Goal: Task Accomplishment & Management: Manage account settings

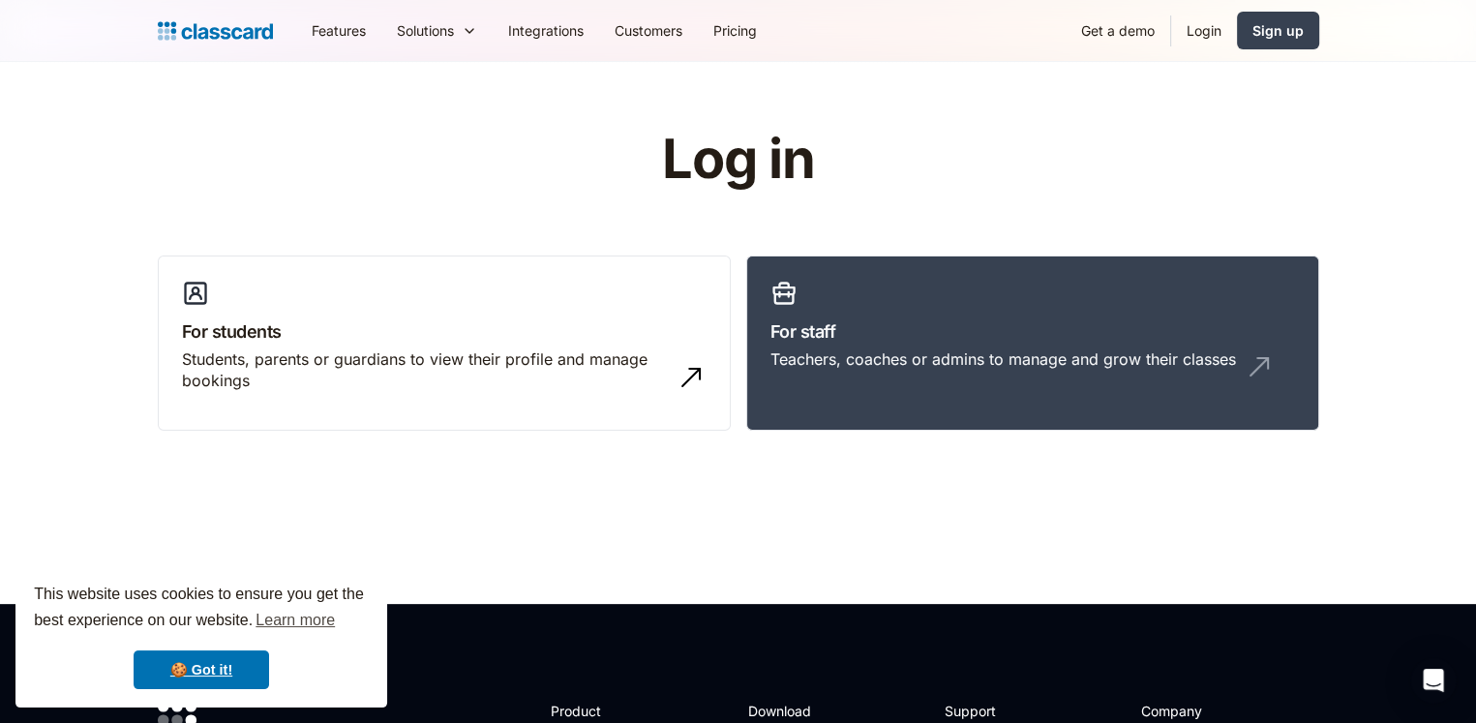
click at [1204, 37] on link "Login" at bounding box center [1204, 31] width 66 height 44
click at [229, 676] on link "🍪 Got it!" at bounding box center [202, 670] width 136 height 39
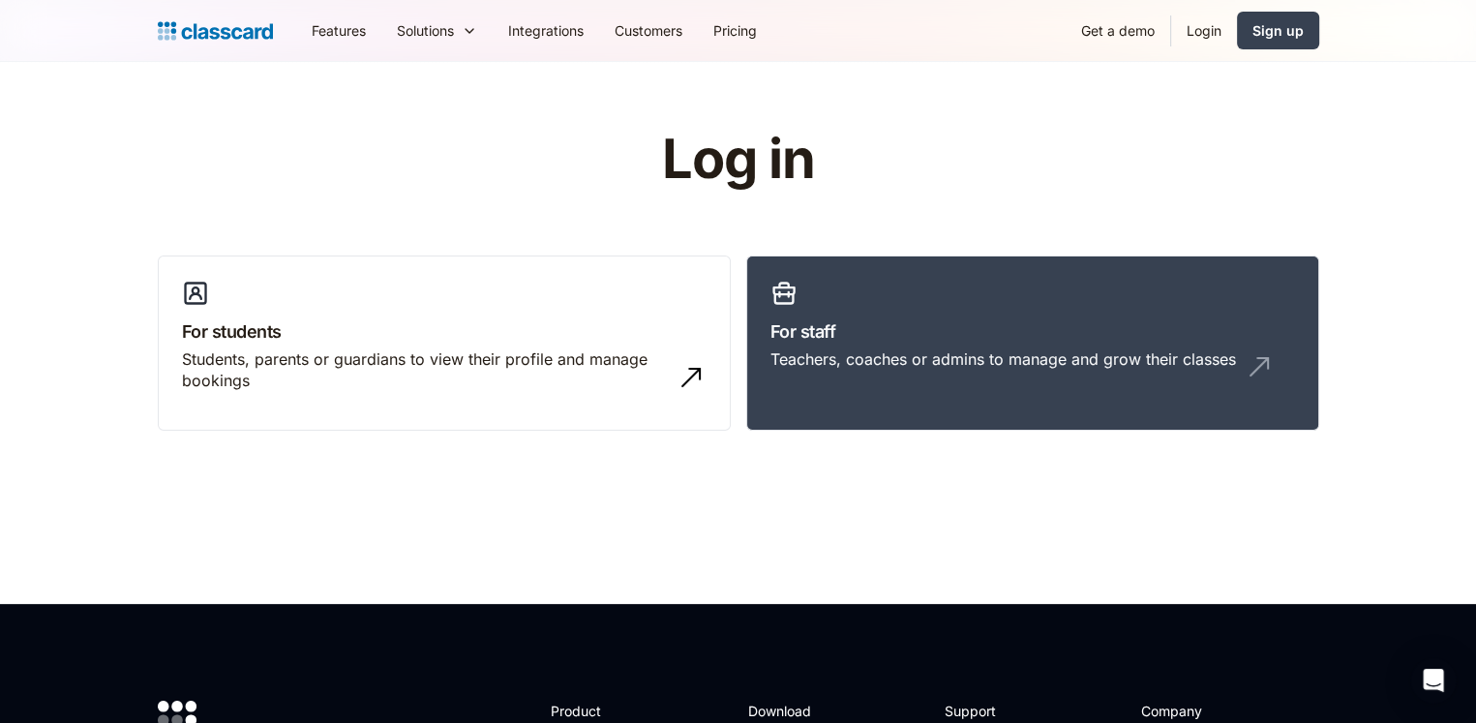
click at [1210, 33] on link "Login" at bounding box center [1204, 31] width 66 height 44
